Goal: Contribute content: Add original content to the website for others to see

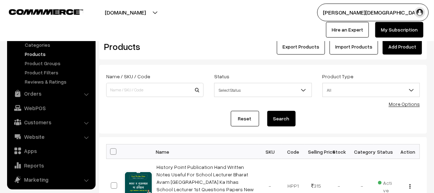
click at [408, 46] on link "Add Product" at bounding box center [402, 47] width 39 height 16
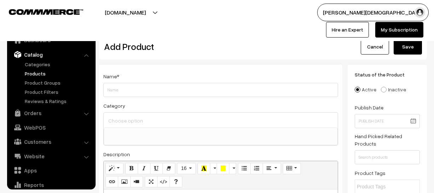
select select
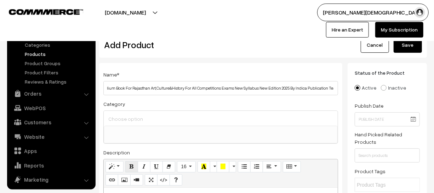
scroll to position [64, 0]
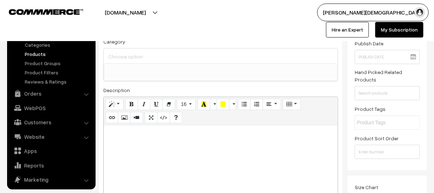
type input "Indica Publication A Unique English Medium Book For Rajasthan Art,Culture&Histo…"
click at [162, 149] on div at bounding box center [221, 169] width 234 height 89
paste div
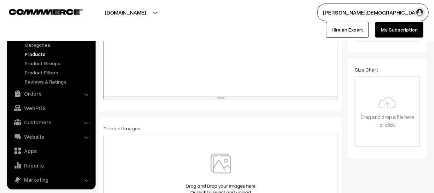
scroll to position [193, 0]
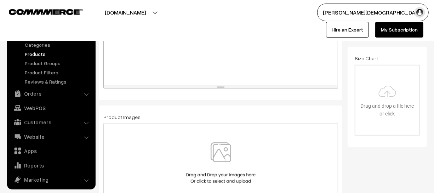
click at [206, 150] on img at bounding box center [221, 162] width 73 height 41
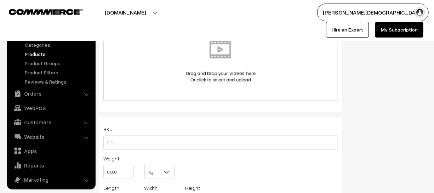
scroll to position [418, 0]
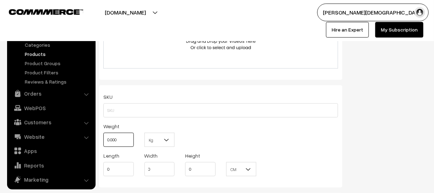
click at [131, 140] on input "0.000" at bounding box center [118, 140] width 30 height 14
type input "0"
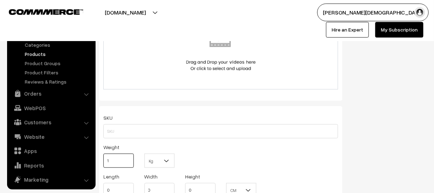
scroll to position [386, 0]
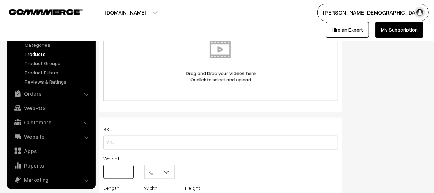
type input "1"
click at [169, 172] on b at bounding box center [166, 172] width 7 height 7
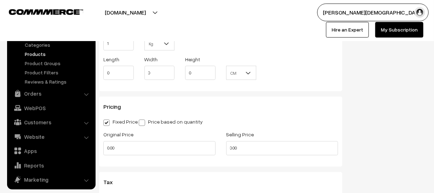
scroll to position [515, 0]
click at [124, 152] on input "0.00" at bounding box center [159, 148] width 112 height 14
type input "0"
type input "500"
click at [243, 151] on input "0.00" at bounding box center [282, 148] width 112 height 14
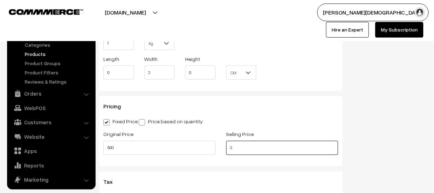
type input "0"
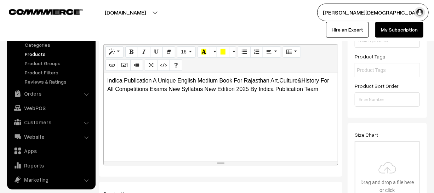
scroll to position [0, 0]
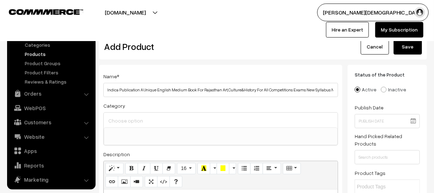
type input "275"
click at [418, 52] on button "Save" at bounding box center [408, 47] width 28 height 16
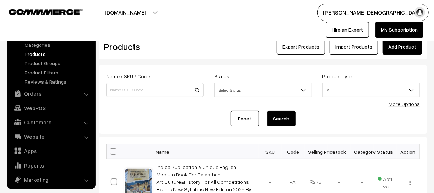
click at [397, 45] on link "Add Product" at bounding box center [402, 47] width 39 height 16
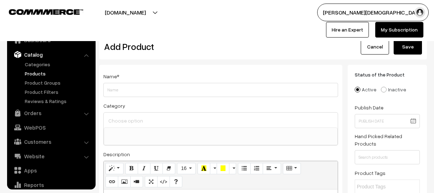
select select
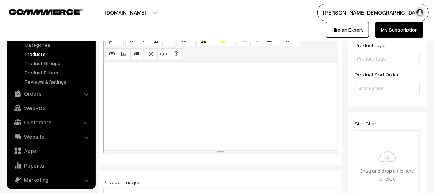
scroll to position [129, 0]
type input "Nath Publication RSSB 3rd Grade Teacher Main Exam 2025 Leval-1st And Leval-2nd …"
click at [147, 112] on div at bounding box center [221, 105] width 234 height 89
paste div
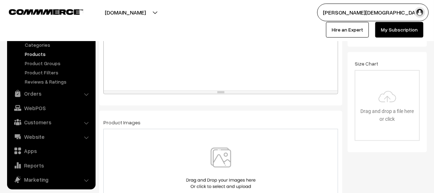
scroll to position [193, 0]
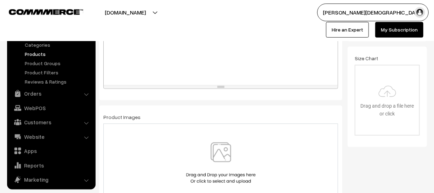
click at [213, 147] on img at bounding box center [221, 162] width 73 height 41
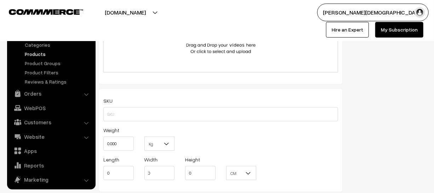
scroll to position [451, 0]
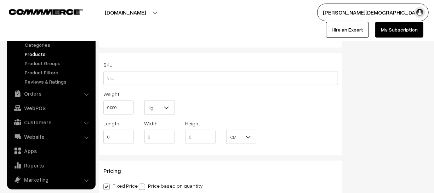
click at [134, 117] on div "Weight 0.000" at bounding box center [118, 104] width 41 height 29
click at [133, 116] on div "Weight 0.000" at bounding box center [118, 104] width 41 height 29
click at [133, 115] on input "0.000" at bounding box center [118, 108] width 30 height 14
click at [131, 113] on input "0.000" at bounding box center [118, 108] width 30 height 14
type input "0"
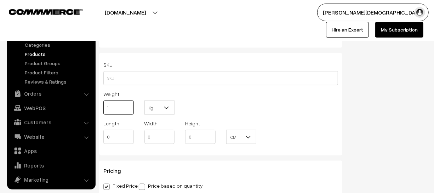
type input "1"
click at [164, 108] on b at bounding box center [166, 107] width 7 height 7
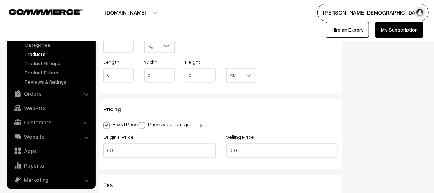
scroll to position [515, 0]
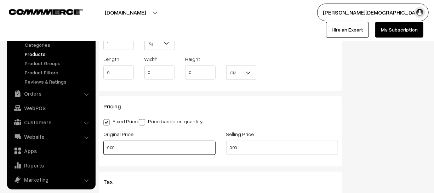
click at [129, 154] on input "0.00" at bounding box center [159, 148] width 112 height 14
type input "0"
type input "90"
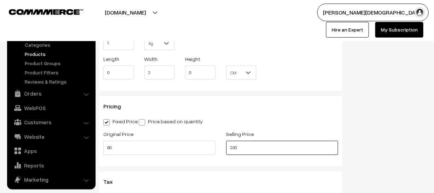
click at [246, 148] on input "0.00" at bounding box center [282, 148] width 112 height 14
type input "0"
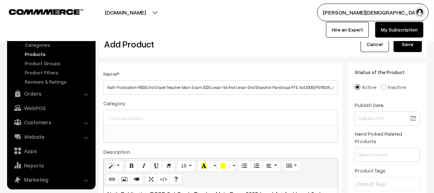
scroll to position [0, 0]
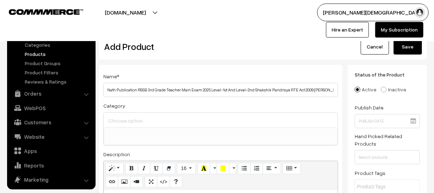
type input "81"
click at [398, 47] on button "Save" at bounding box center [408, 47] width 28 height 16
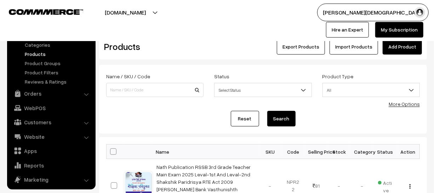
click at [386, 52] on link "Add Product" at bounding box center [402, 47] width 39 height 16
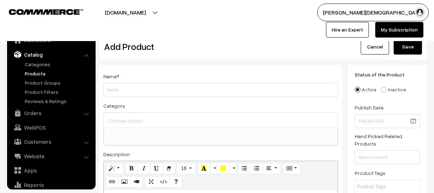
select select
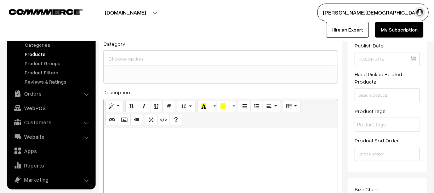
scroll to position [64, 0]
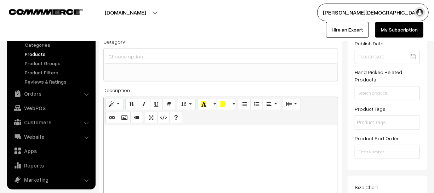
type input "Nath Publication RPSC 2nd Grade Teacher Bharti Pariksha 2025 Rajasthan Current …"
click at [215, 163] on div at bounding box center [221, 169] width 234 height 89
paste div
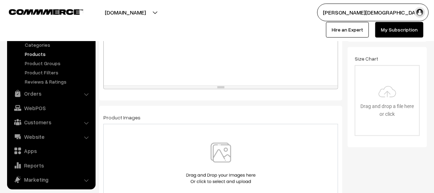
scroll to position [193, 0]
click at [205, 163] on img at bounding box center [221, 162] width 73 height 41
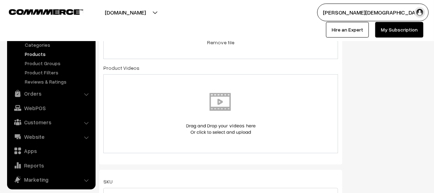
scroll to position [386, 0]
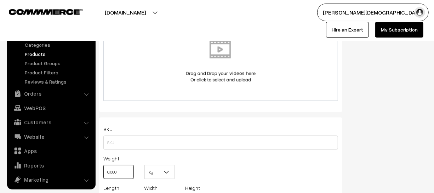
click at [121, 169] on input "0.000" at bounding box center [118, 172] width 30 height 14
type input "0"
type input "1"
click at [162, 170] on span "Kg" at bounding box center [160, 172] width 30 height 12
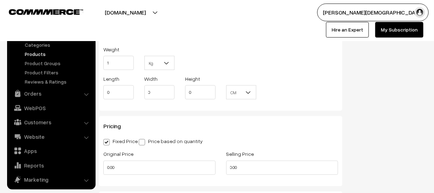
scroll to position [547, 0]
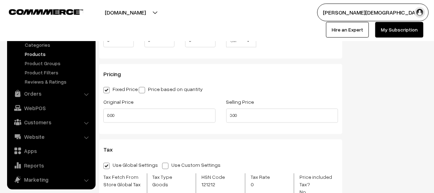
click at [133, 105] on div "Original Price 0.00" at bounding box center [159, 110] width 112 height 25
click at [126, 115] on input "0.00" at bounding box center [159, 116] width 112 height 14
type input "0"
type input "90"
click at [273, 118] on input "0.00" at bounding box center [282, 116] width 112 height 14
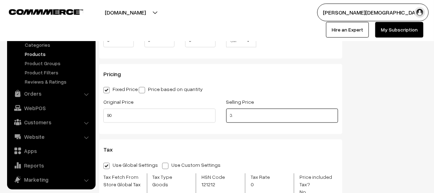
type input "0"
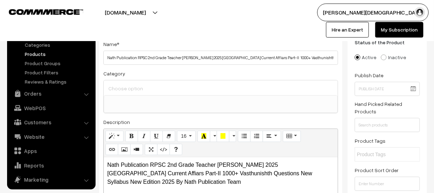
scroll to position [0, 0]
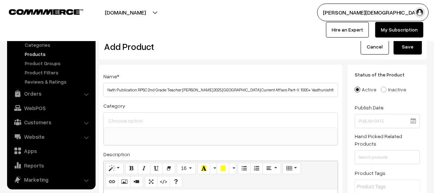
type input "81"
click at [403, 39] on div "Dashboard / Products / Add Product Add Product Cancel Save" at bounding box center [263, 43] width 328 height 33
click at [404, 44] on button "Save" at bounding box center [408, 47] width 28 height 16
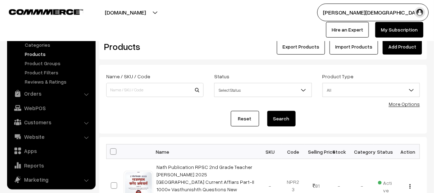
click at [400, 45] on link "Add Product" at bounding box center [402, 47] width 39 height 16
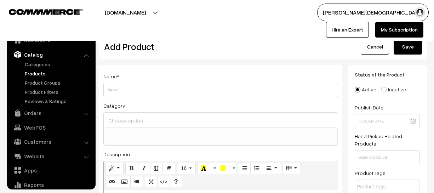
select select
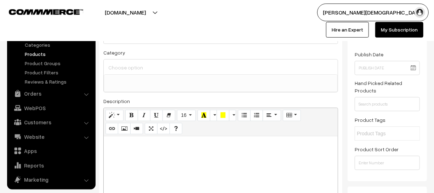
scroll to position [64, 0]
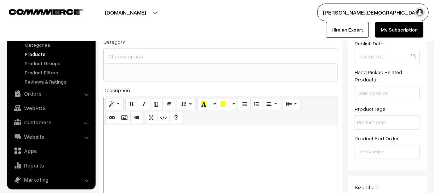
type input "Pink City Publication Hindi Vyakaran Vasthunishth Shudh Aur Samagra Hindi Vyaka…"
click at [198, 151] on div at bounding box center [221, 169] width 234 height 89
paste div
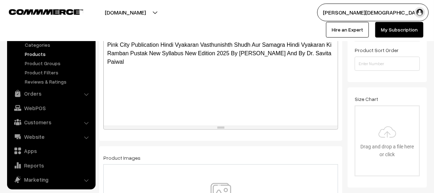
scroll to position [161, 0]
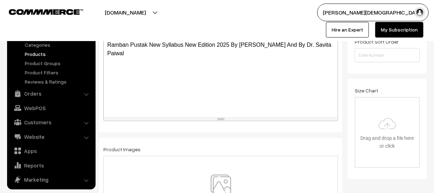
click at [216, 178] on img at bounding box center [221, 195] width 73 height 41
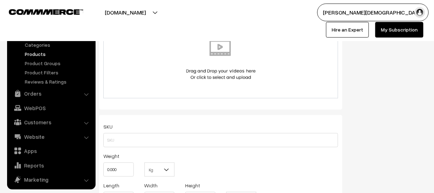
scroll to position [451, 0]
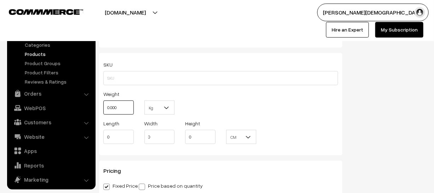
click at [130, 112] on input "0.000" at bounding box center [118, 108] width 30 height 14
type input "0"
type input "1"
click at [171, 108] on span at bounding box center [169, 110] width 7 height 18
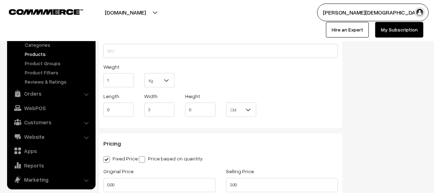
scroll to position [515, 0]
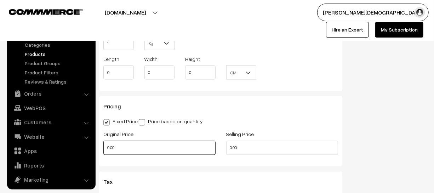
click at [165, 152] on input "0.00" at bounding box center [159, 148] width 112 height 14
type input "0"
type input "500"
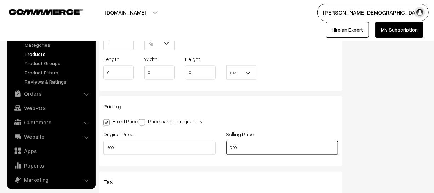
click at [245, 149] on input "0.00" at bounding box center [282, 148] width 112 height 14
type input "0"
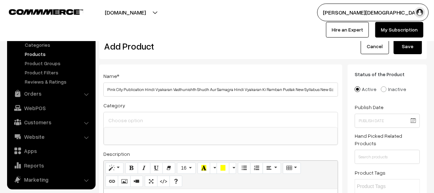
scroll to position [0, 0]
type input "350"
click at [402, 47] on button "Save" at bounding box center [408, 47] width 28 height 16
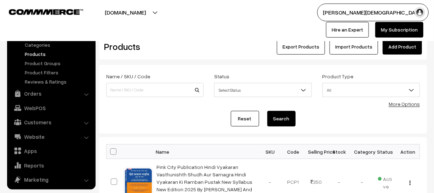
click at [395, 49] on link "Add Product" at bounding box center [402, 47] width 39 height 16
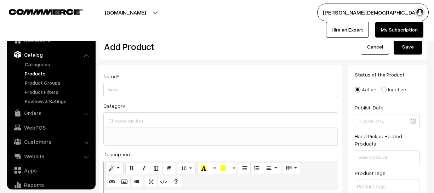
select select
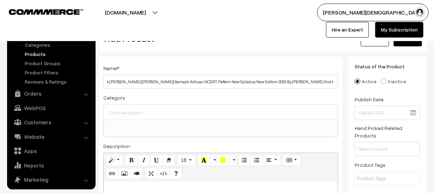
scroll to position [96, 0]
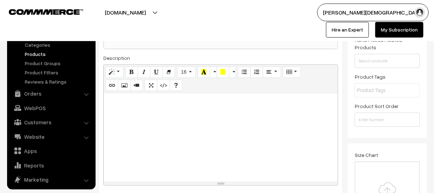
type input "First Rank Publication RSSB 3rd Grade Teacher Main Exam 2025 Leval-2nd Shaksani…"
click at [165, 125] on div at bounding box center [221, 137] width 234 height 89
paste div
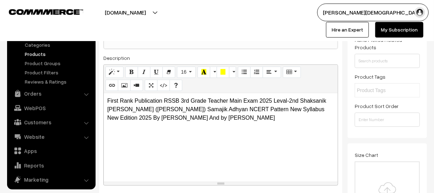
scroll to position [225, 0]
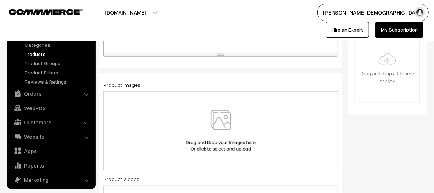
click at [214, 125] on img at bounding box center [221, 130] width 73 height 41
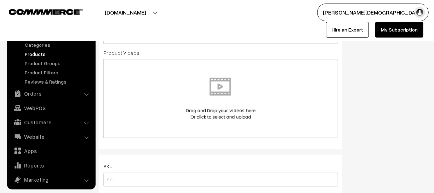
scroll to position [386, 0]
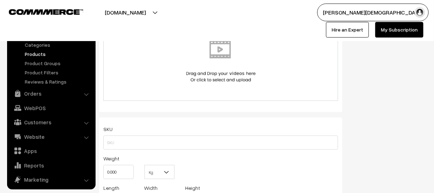
click at [134, 172] on div "Weight 0.000" at bounding box center [118, 168] width 41 height 29
click at [128, 181] on div "Weight 0.000" at bounding box center [118, 168] width 41 height 29
click at [123, 171] on input "0.000" at bounding box center [118, 172] width 30 height 14
type input "0"
type input "1"
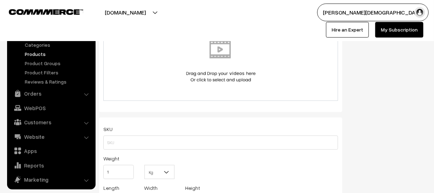
click at [167, 176] on b at bounding box center [166, 172] width 7 height 7
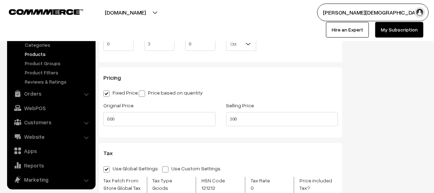
scroll to position [579, 0]
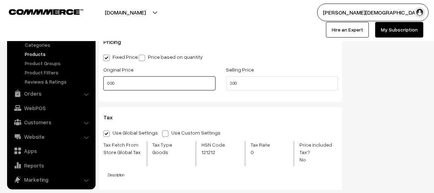
click at [149, 85] on input "0.00" at bounding box center [159, 84] width 112 height 14
type input "0"
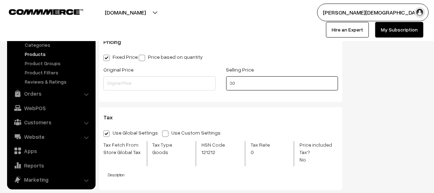
click at [259, 86] on input "0.0" at bounding box center [282, 84] width 112 height 14
type input "0"
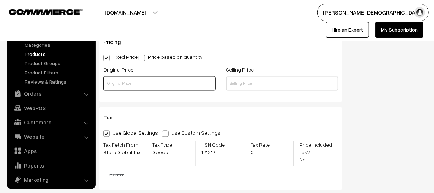
click at [138, 81] on input "text" at bounding box center [159, 84] width 112 height 14
type input "500"
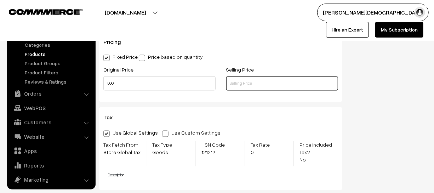
click at [259, 89] on input "text" at bounding box center [282, 84] width 112 height 14
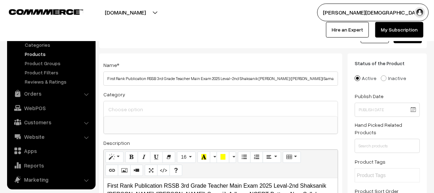
scroll to position [0, 0]
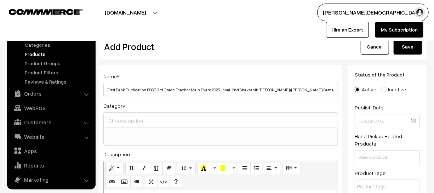
type input "225"
click at [406, 46] on button "Save" at bounding box center [408, 47] width 28 height 16
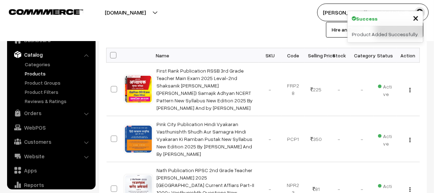
scroll to position [19, 0]
